Goal: Communication & Community: Answer question/provide support

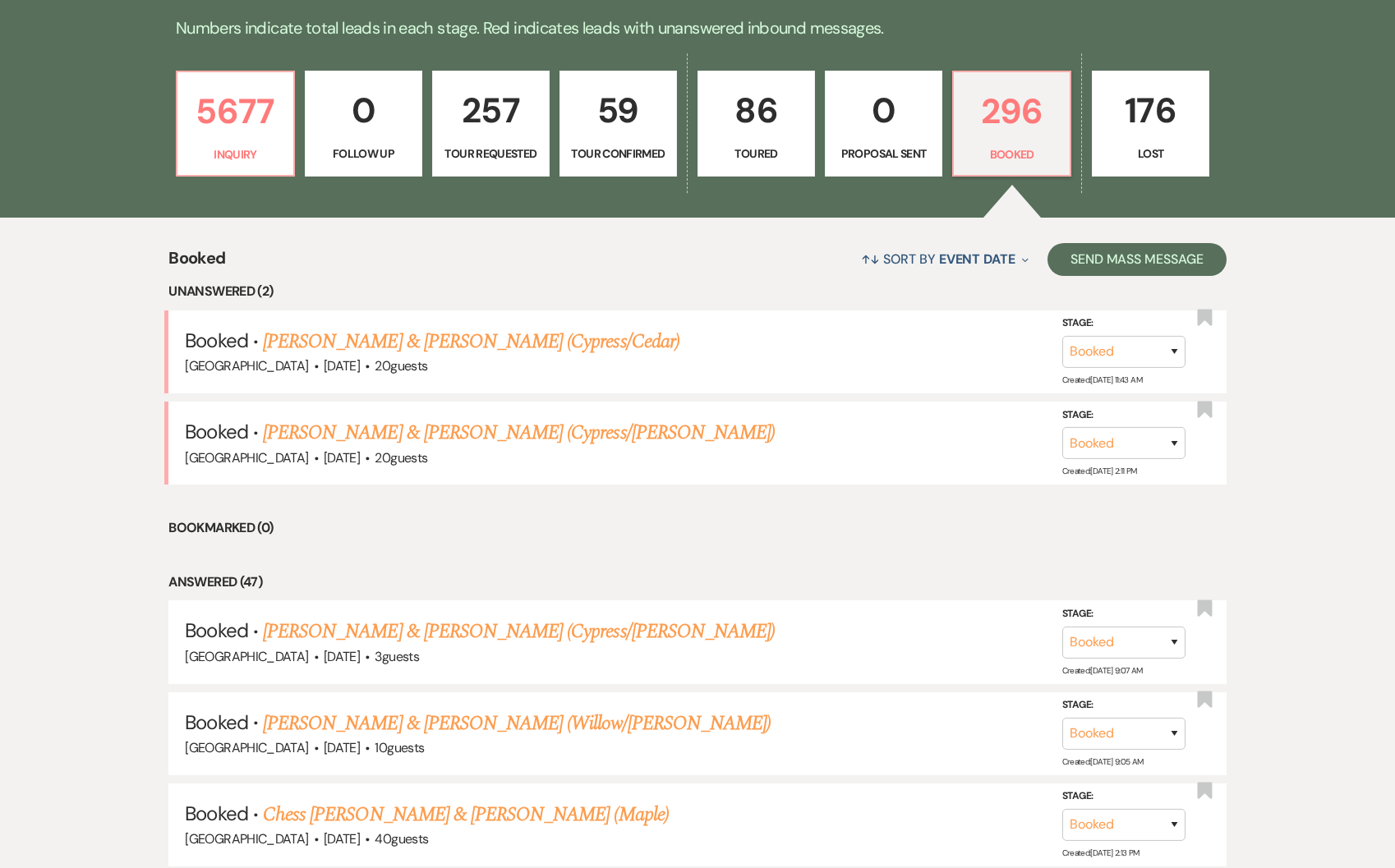
scroll to position [672, 0]
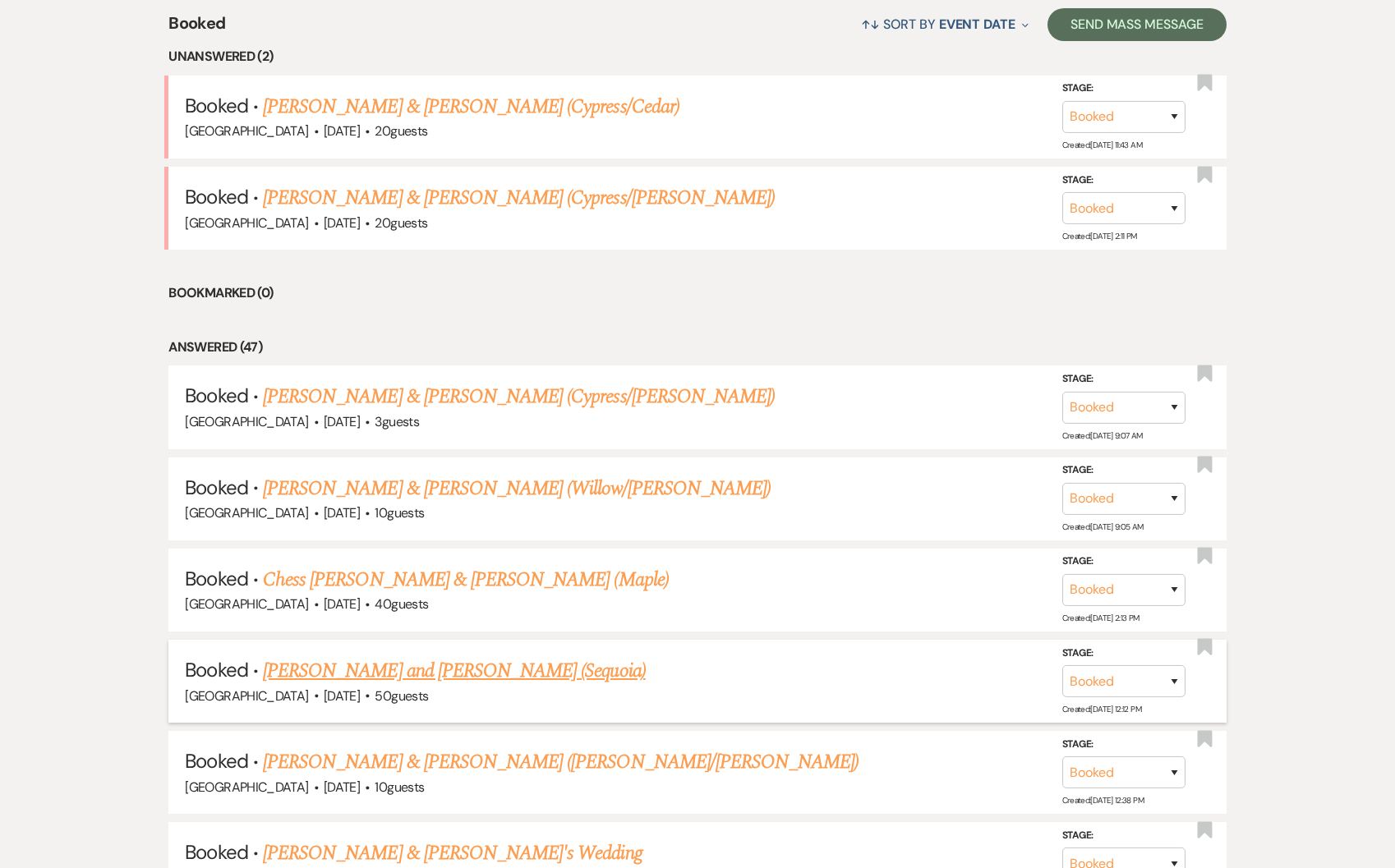
click at [392, 656] on link "[PERSON_NAME] and [PERSON_NAME] (Sequoia)" at bounding box center [454, 671] width 383 height 30
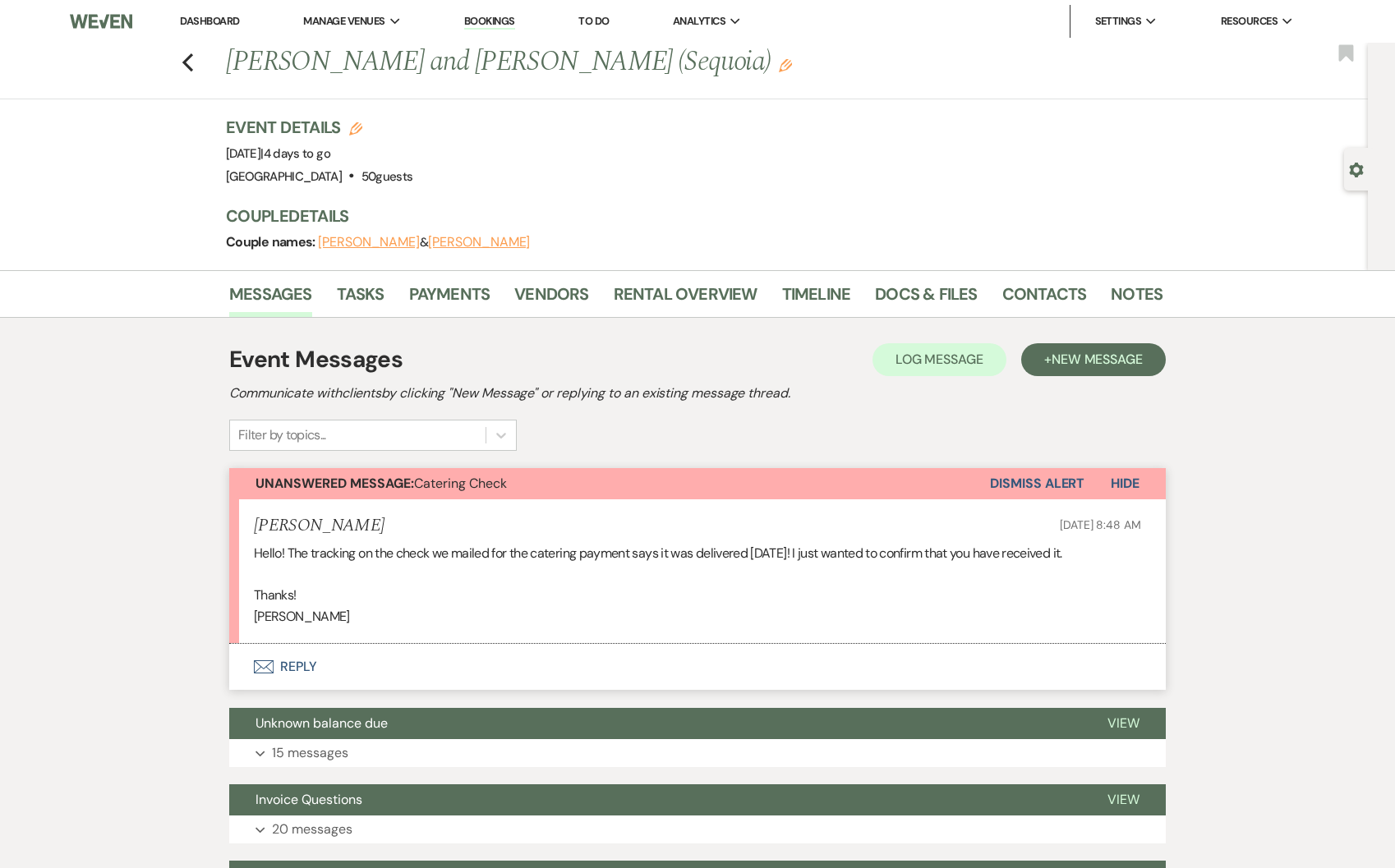
click at [315, 668] on button "Envelope Reply" at bounding box center [698, 667] width 937 height 46
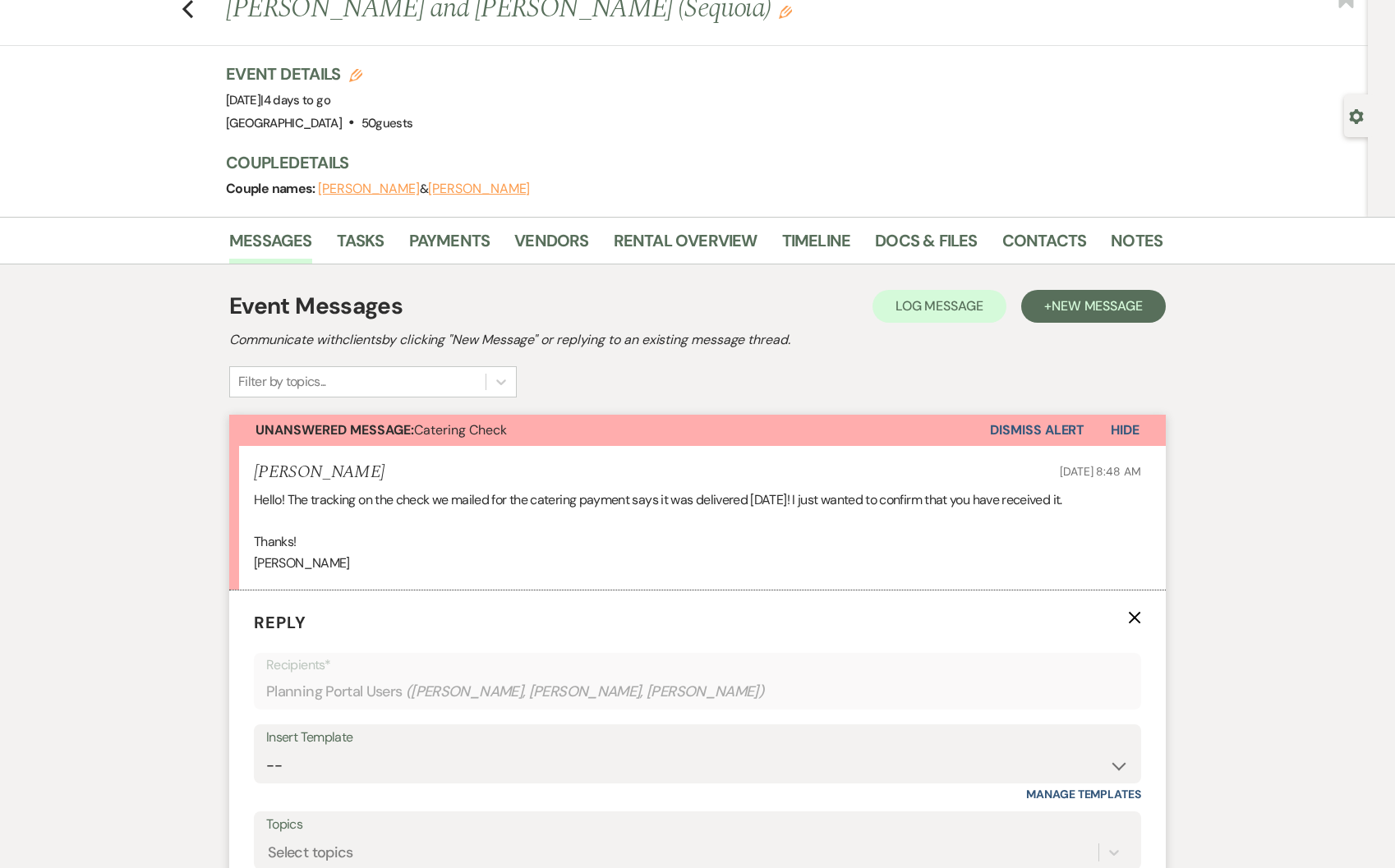
scroll to position [265, 0]
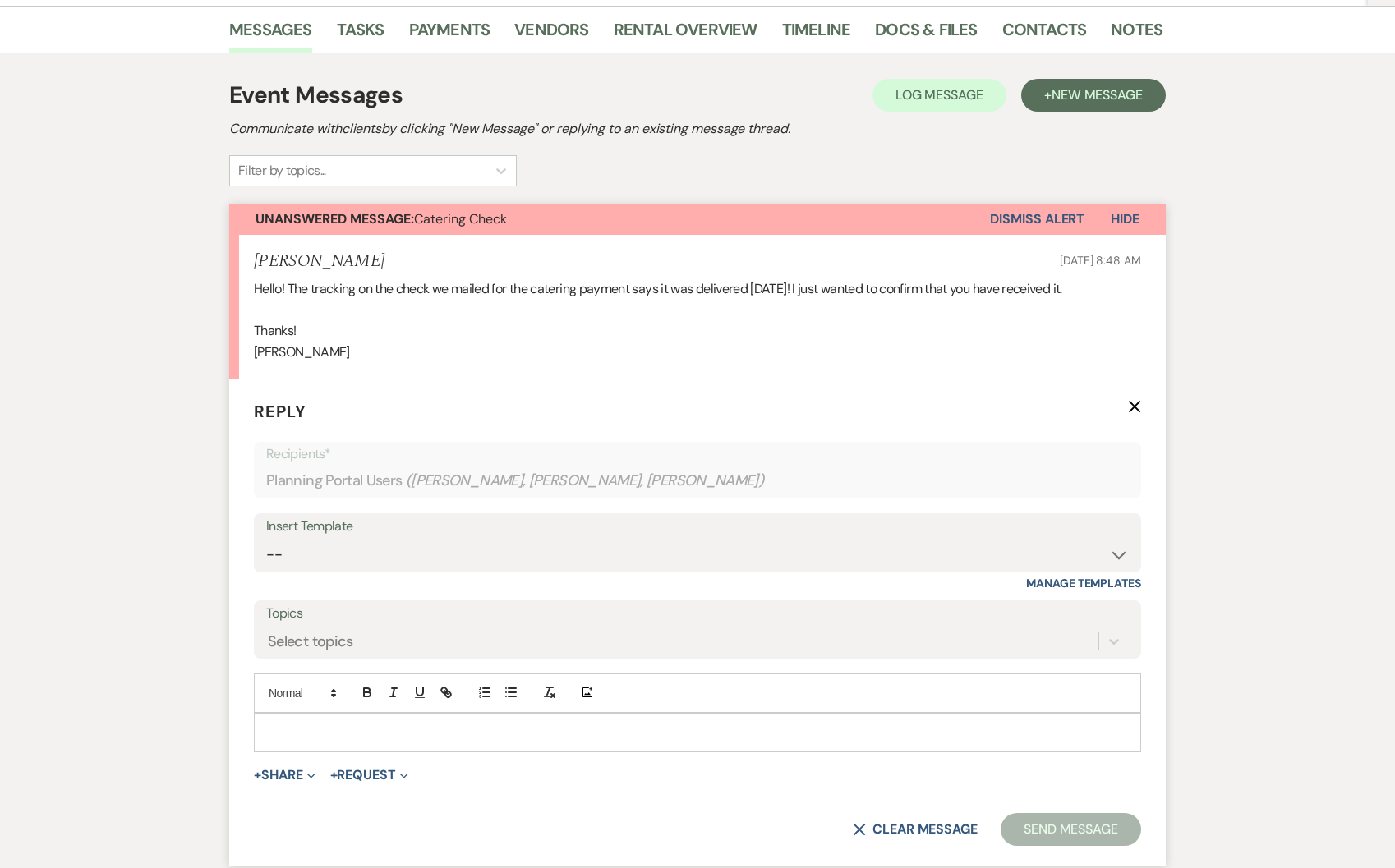
click at [433, 723] on p at bounding box center [698, 732] width 861 height 18
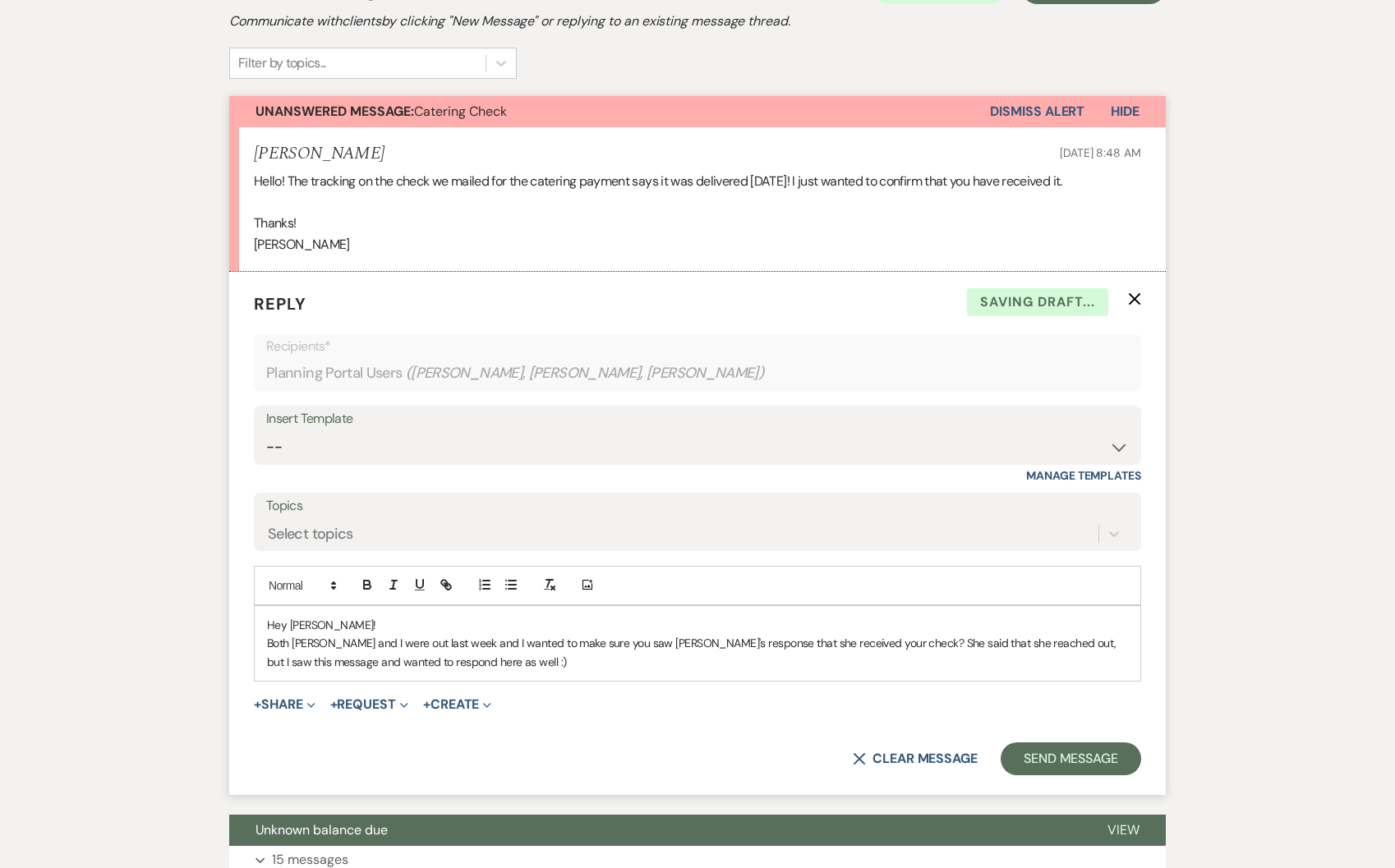
scroll to position [376, 0]
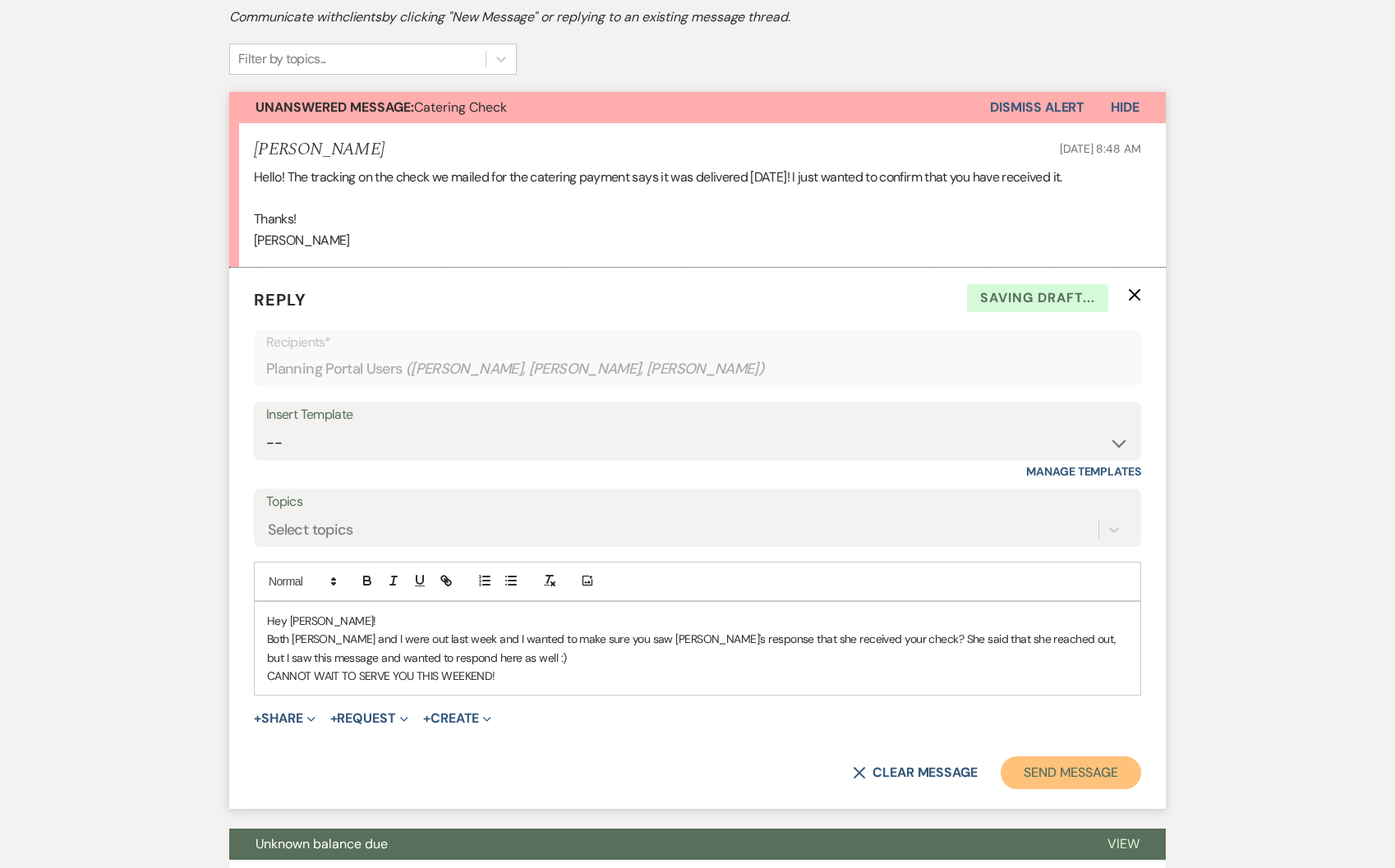
click at [1033, 772] on button "Send Message" at bounding box center [1071, 773] width 140 height 33
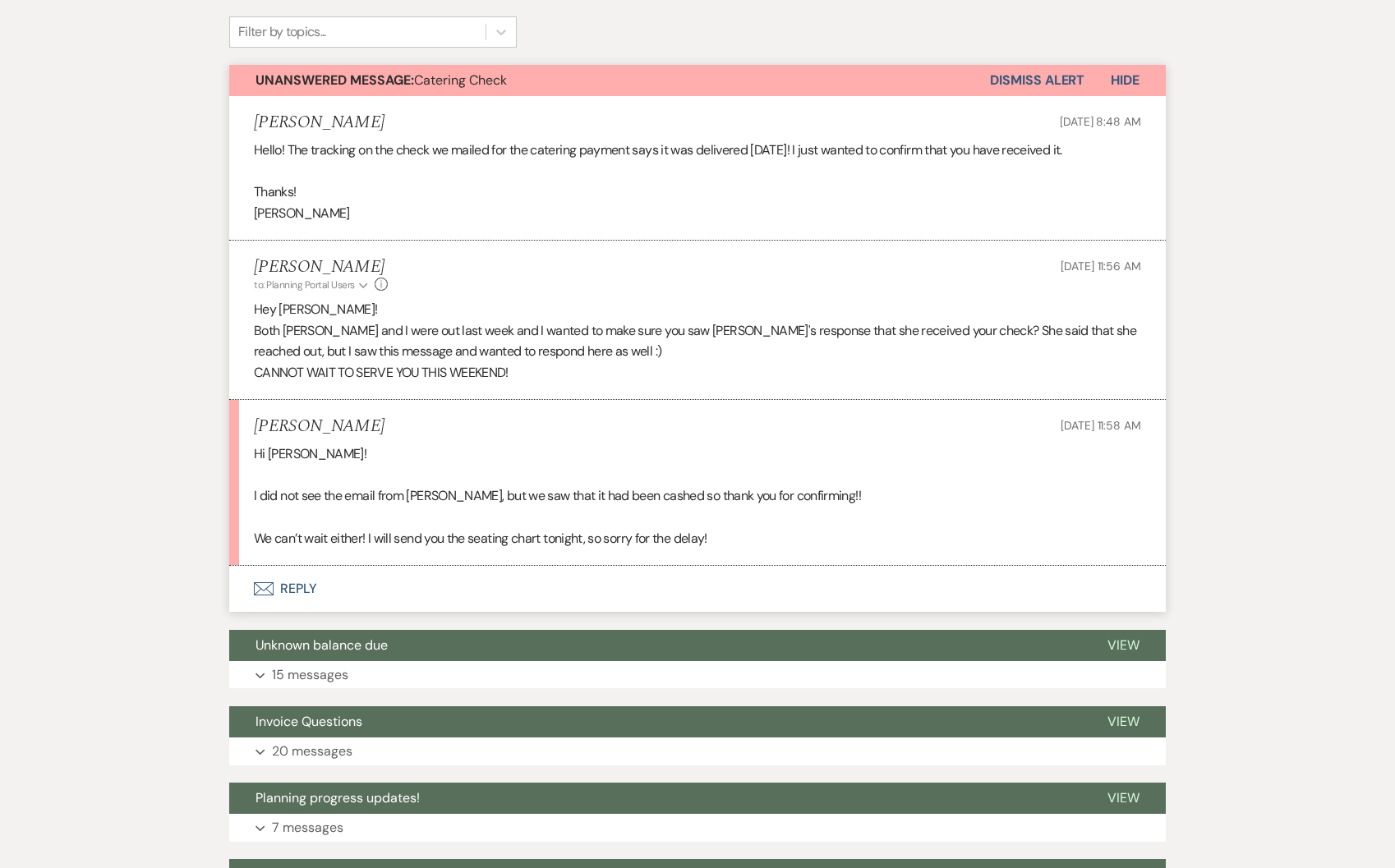
scroll to position [505, 0]
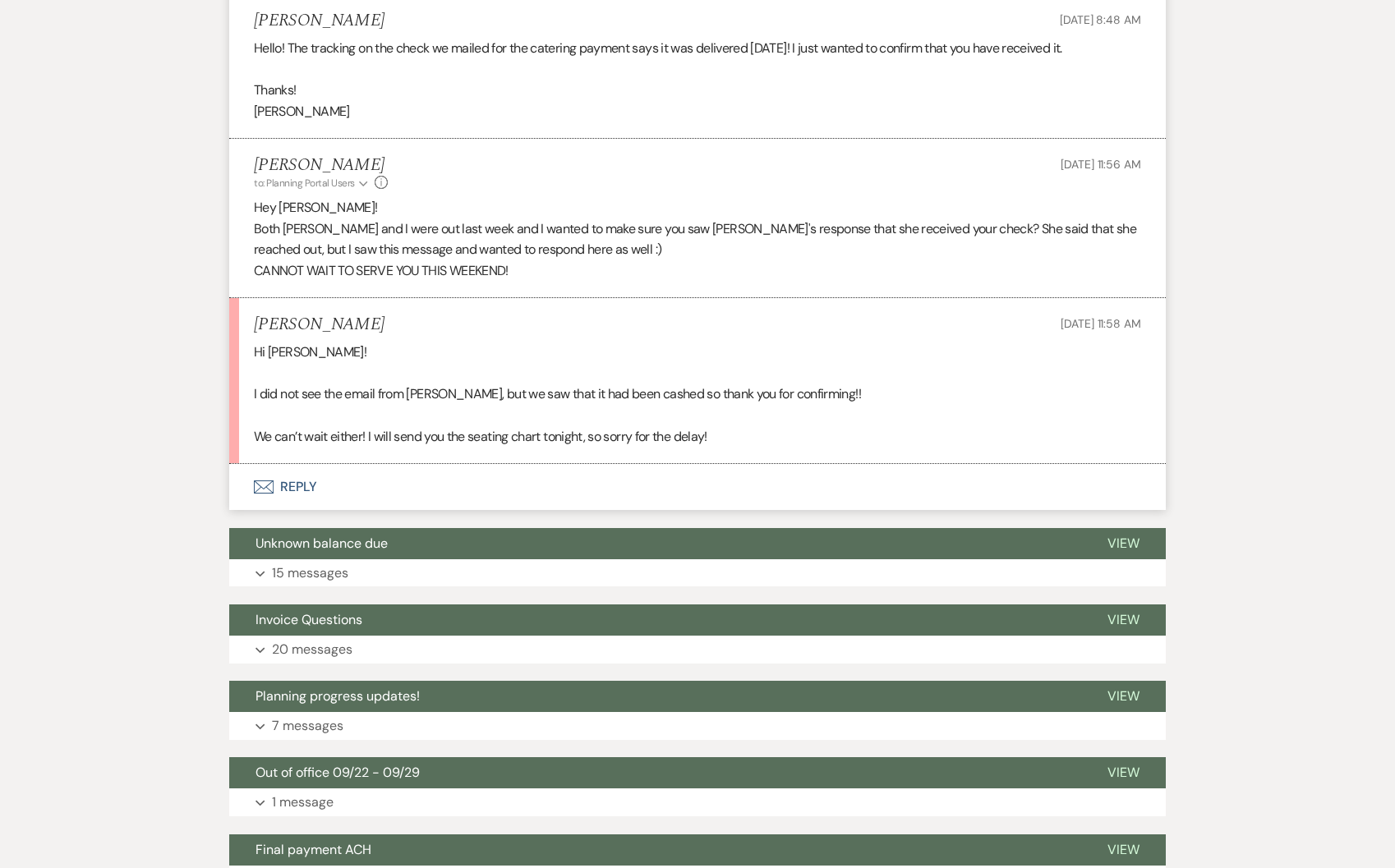
click at [335, 483] on button "Envelope Reply" at bounding box center [698, 487] width 937 height 46
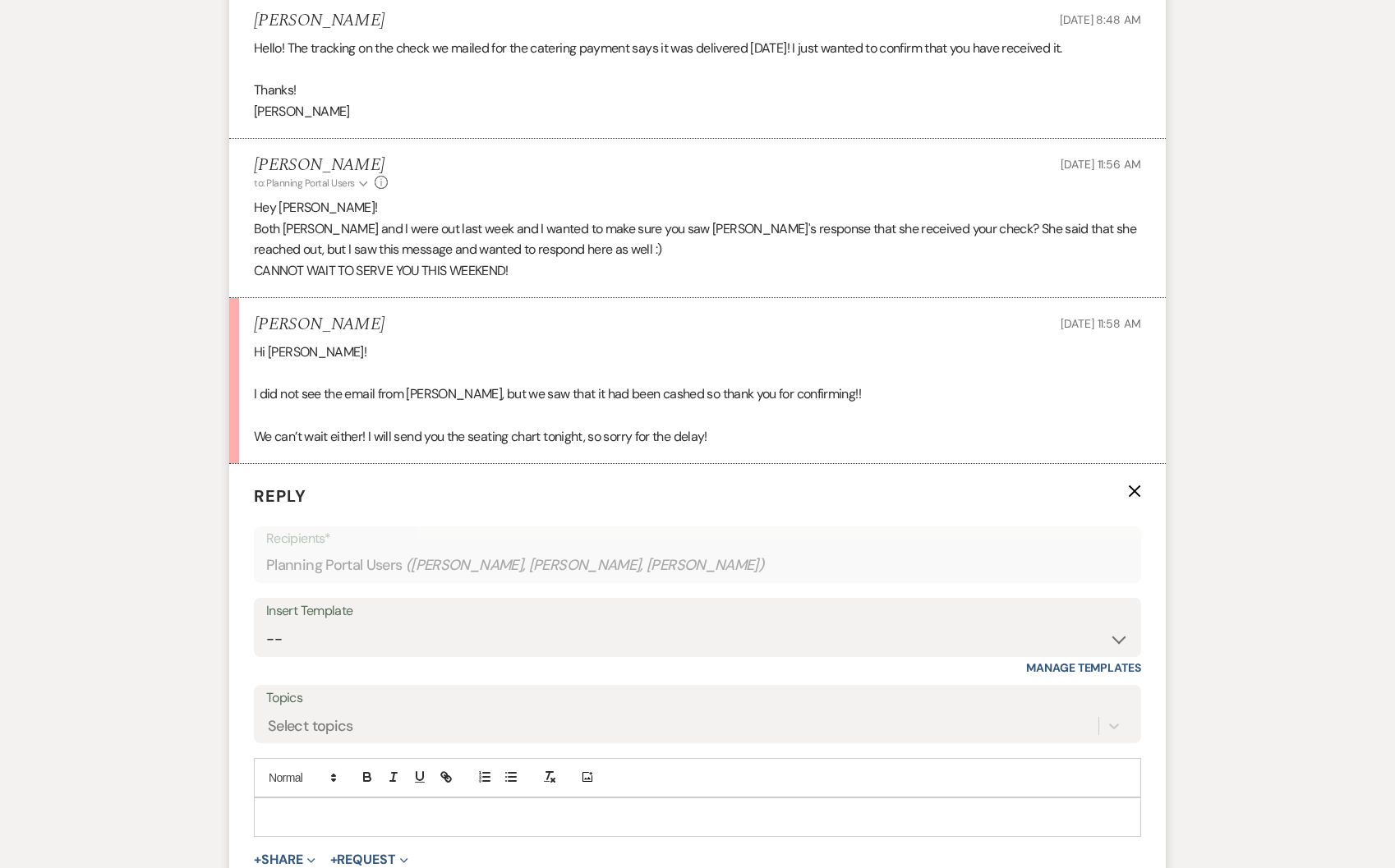
scroll to position [830, 0]
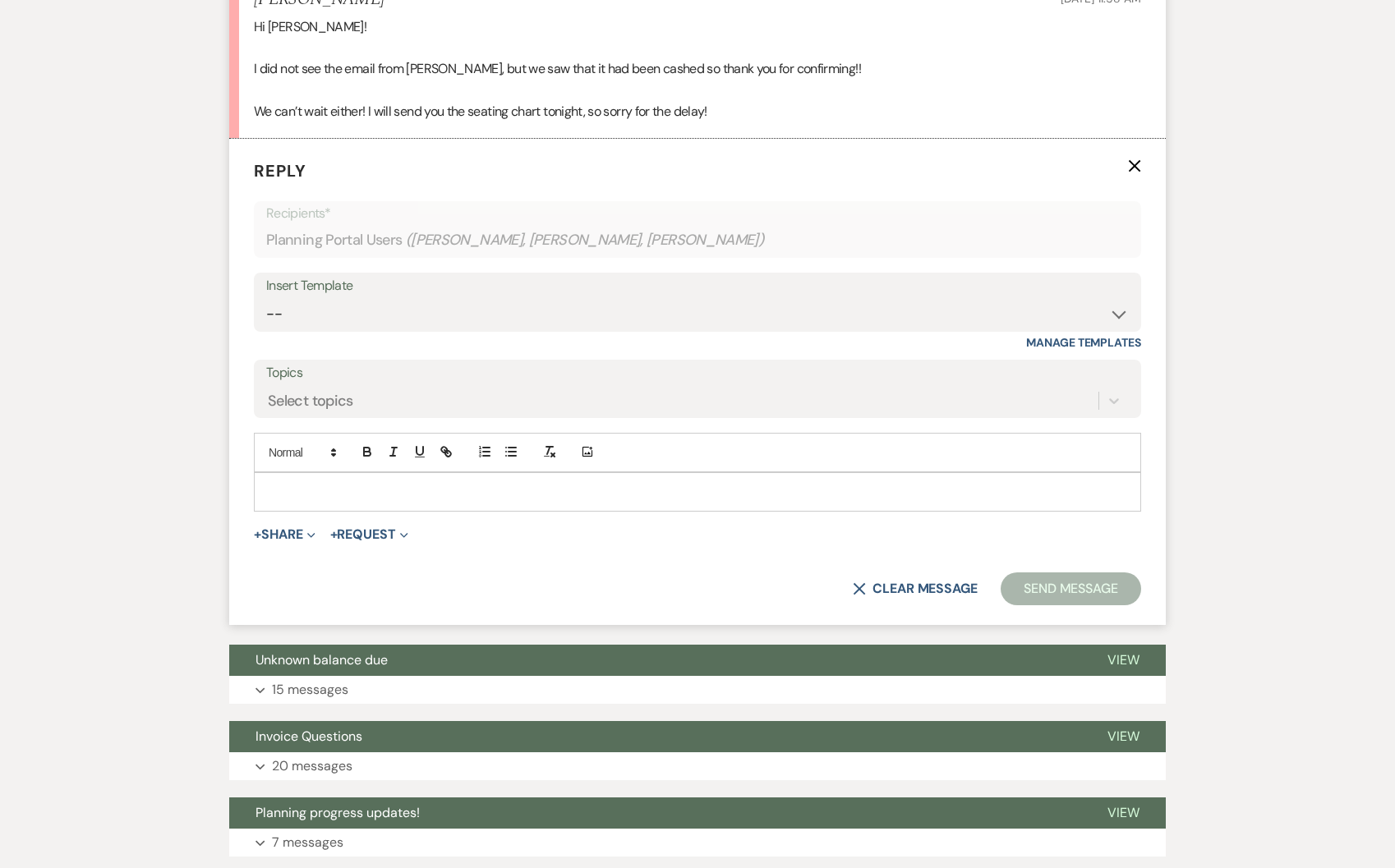
click at [292, 480] on div at bounding box center [698, 491] width 886 height 38
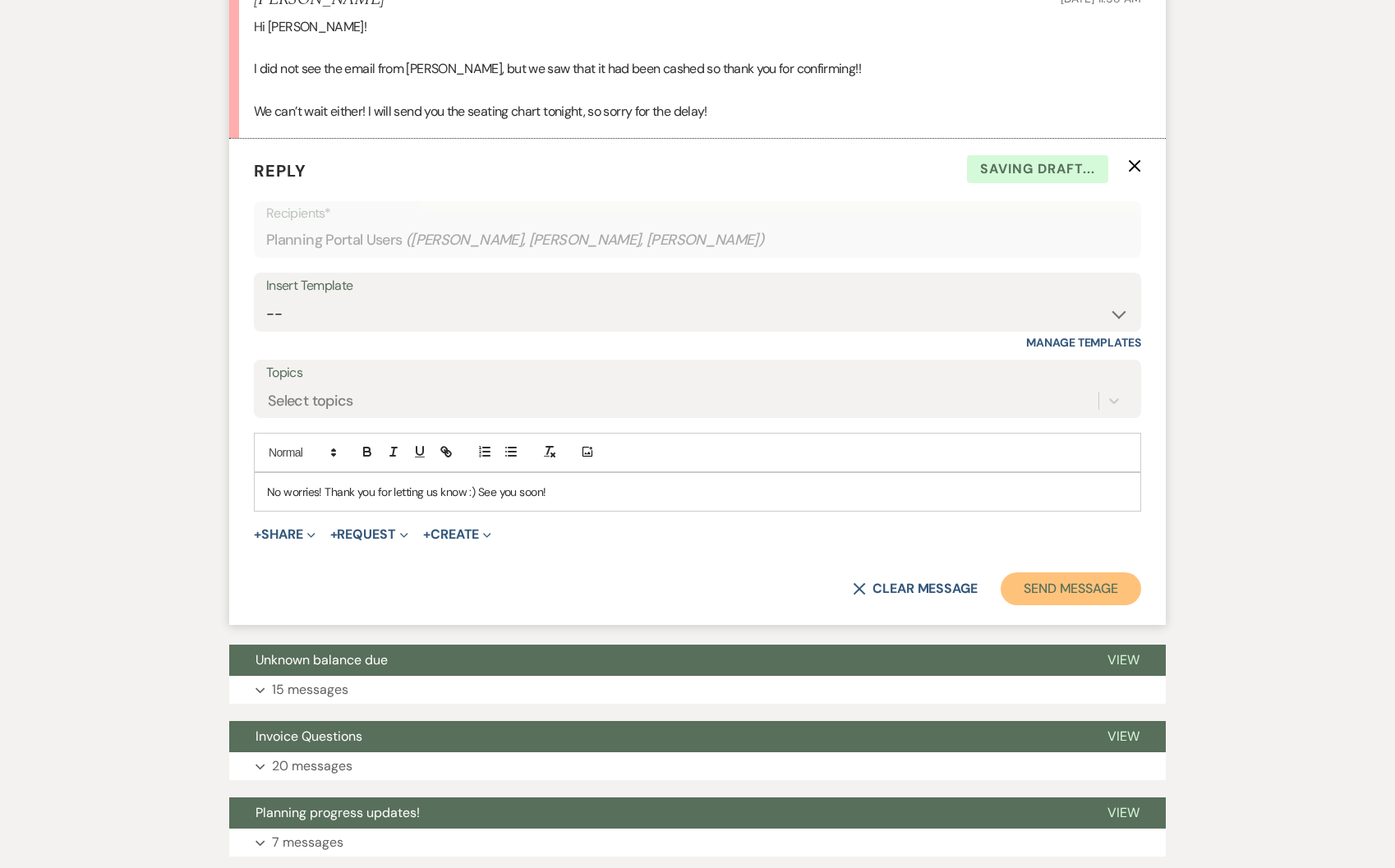
click at [1107, 575] on button "Send Message" at bounding box center [1071, 589] width 140 height 33
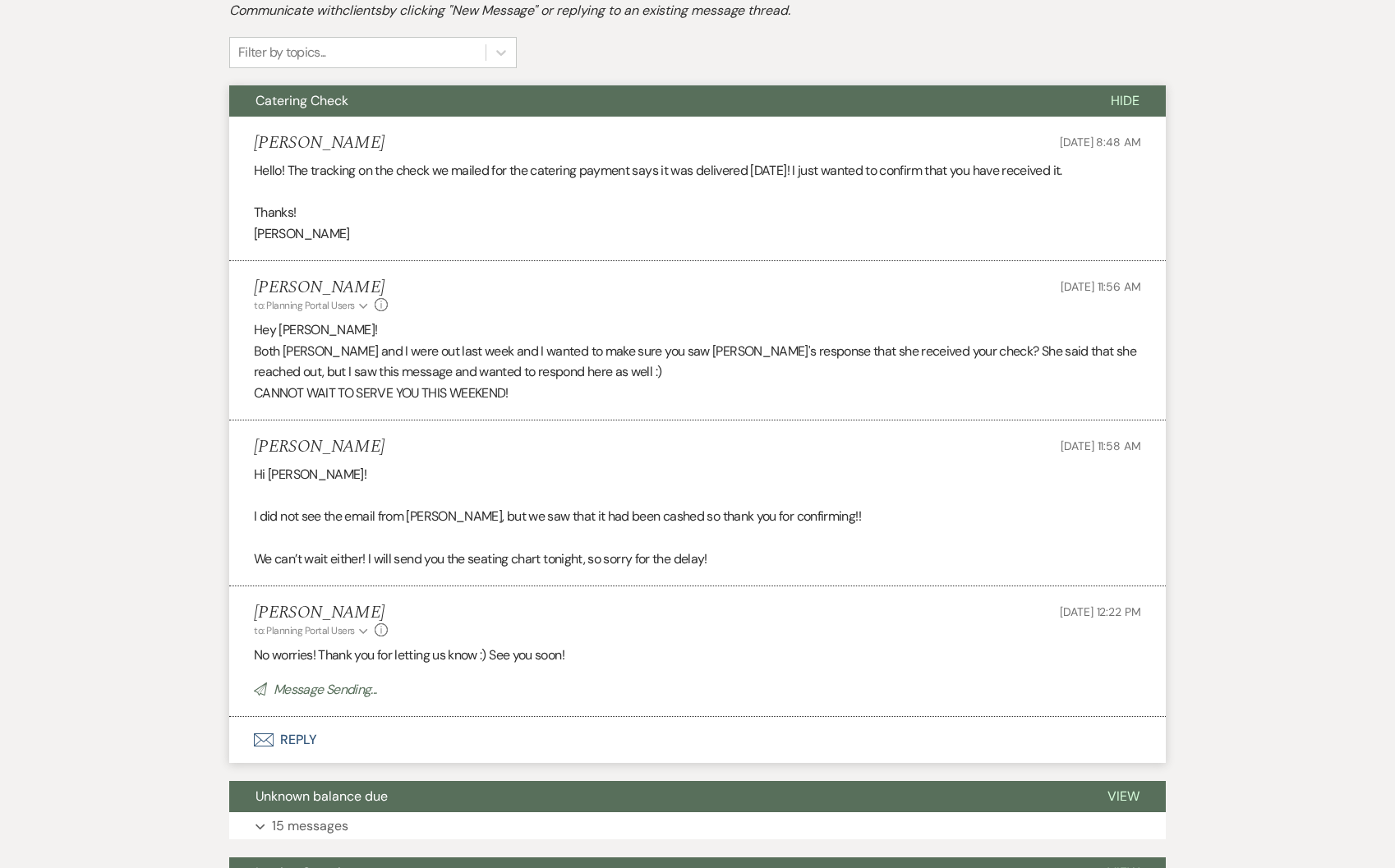
scroll to position [0, 0]
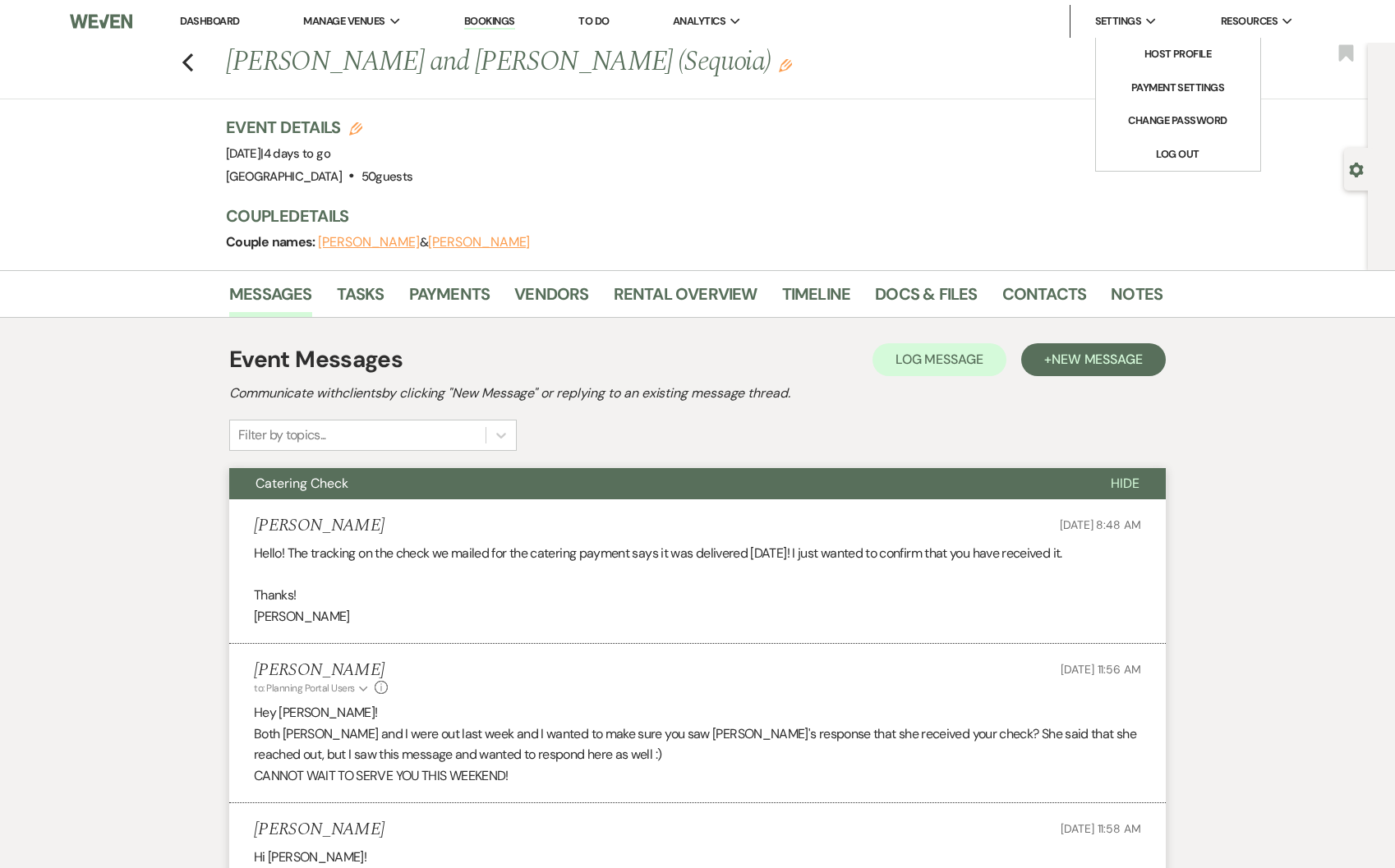
click at [1142, 24] on div "Settings Expand" at bounding box center [1126, 21] width 62 height 17
click at [823, 153] on div "Event Details Edit Event Date: [DATE] | 4 days to go Venue: [GEOGRAPHIC_DATA] .…" at bounding box center [686, 152] width 920 height 73
